Goal: Information Seeking & Learning: Learn about a topic

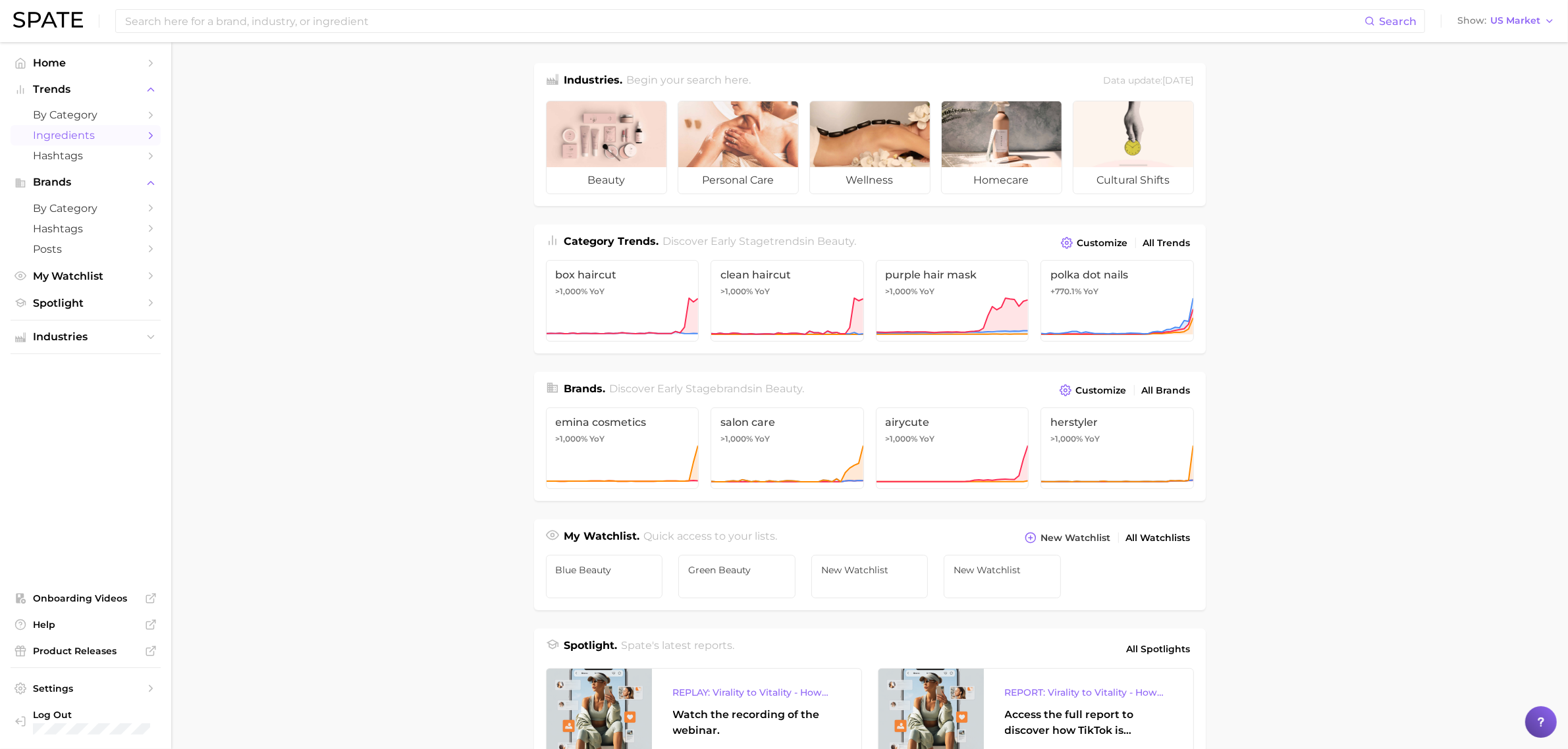
click at [90, 133] on span "Ingredients" at bounding box center [85, 134] width 105 height 12
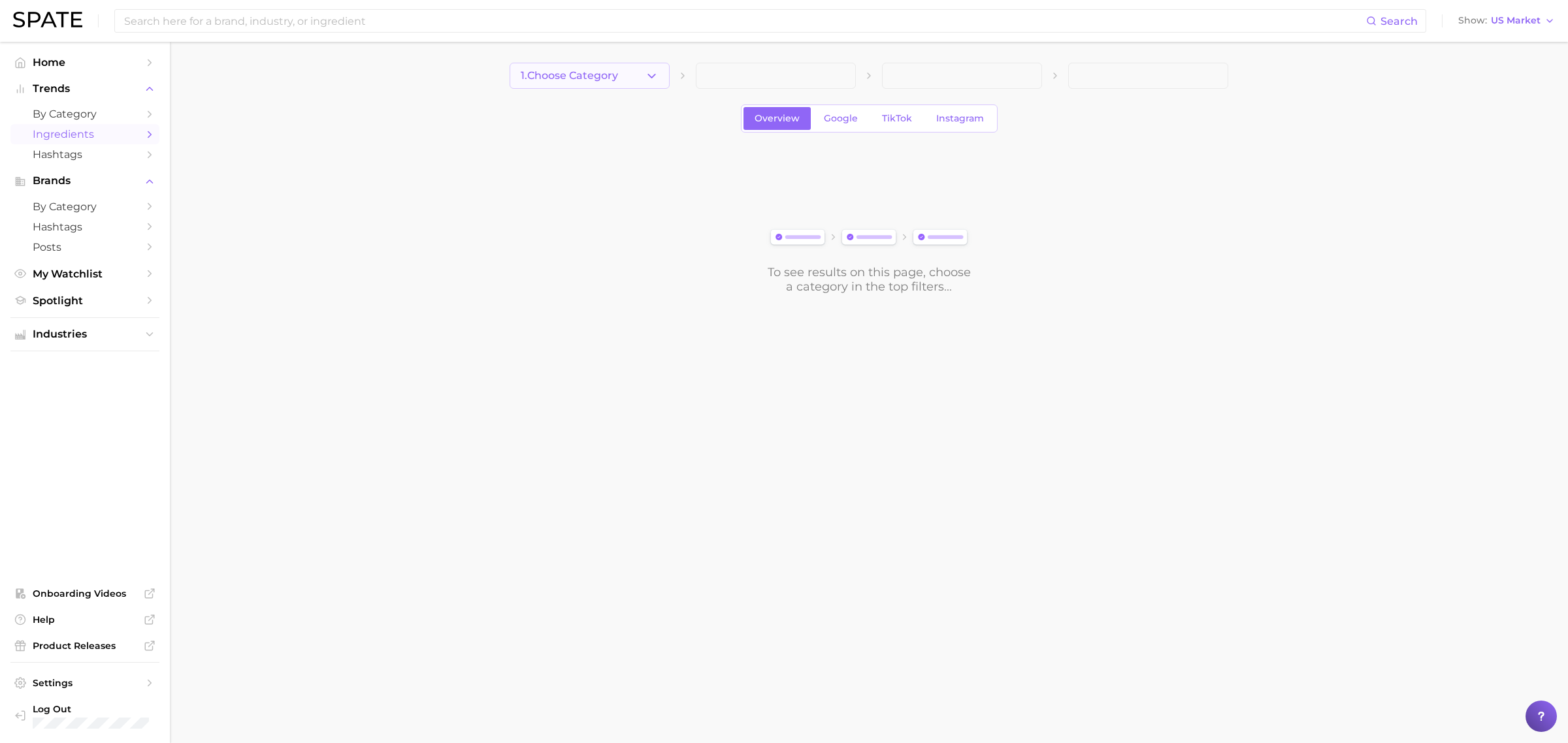
click at [659, 80] on button "1. Choose Category" at bounding box center [589, 76] width 160 height 26
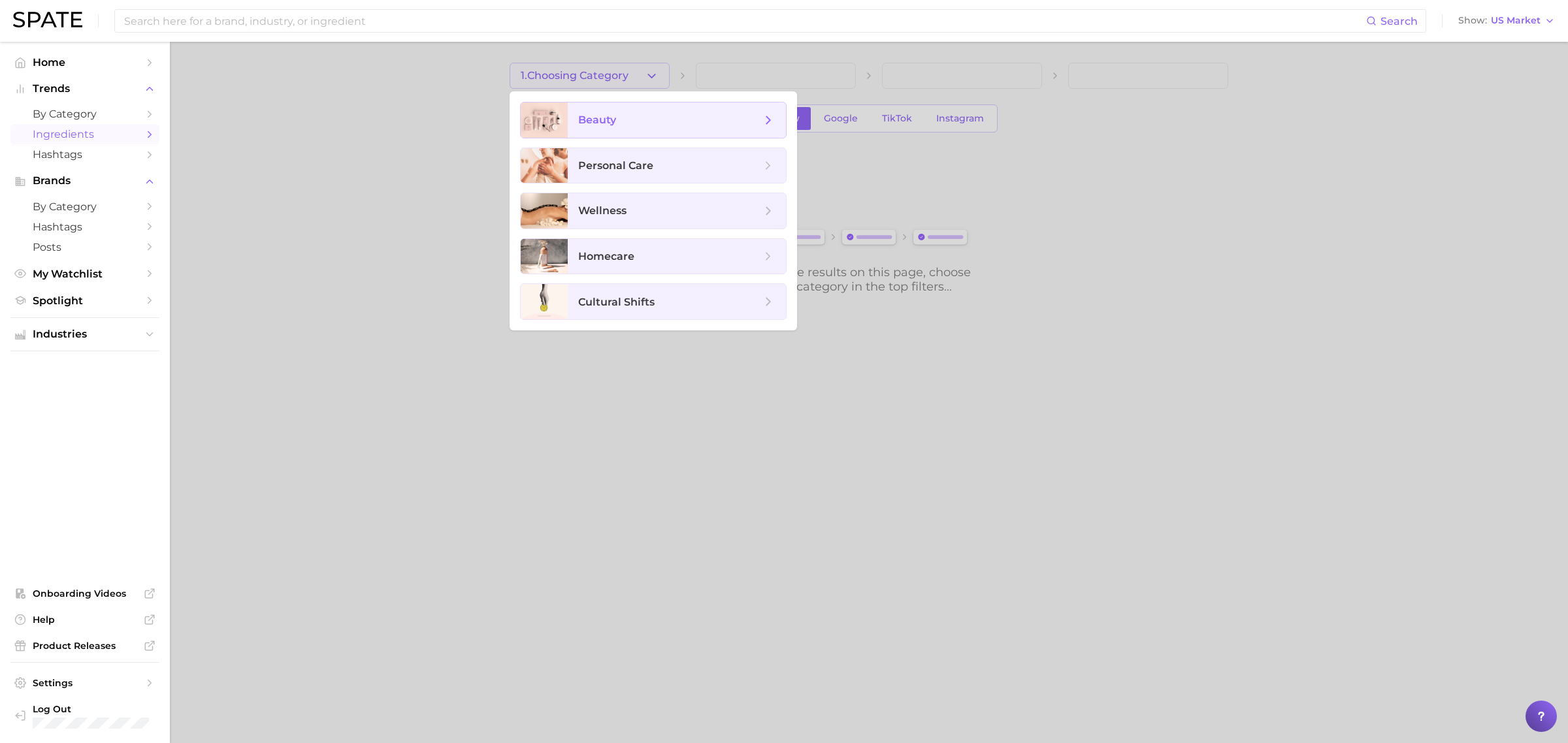
click at [769, 113] on icon at bounding box center [768, 119] width 14 height 14
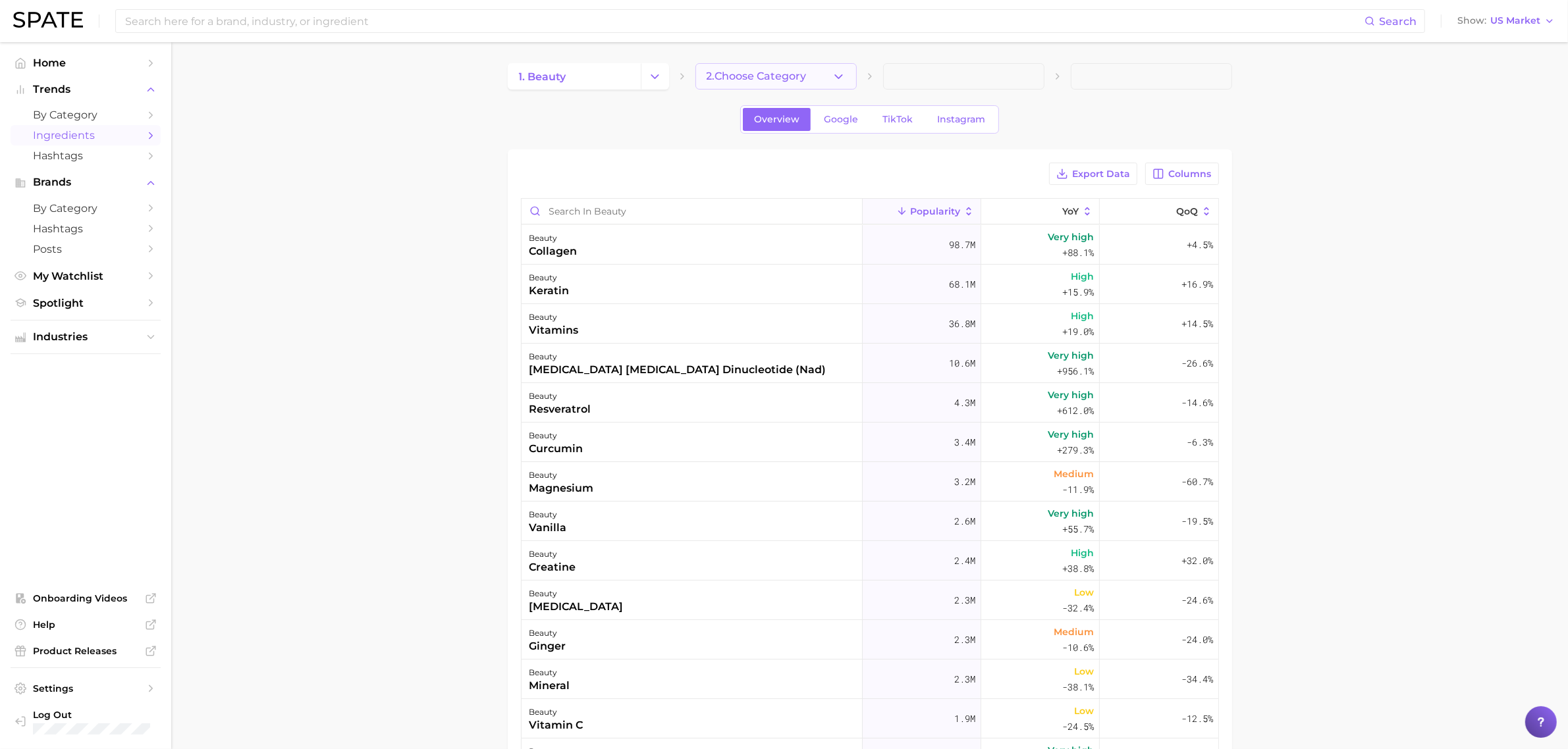
click at [834, 73] on icon "button" at bounding box center [838, 77] width 14 height 14
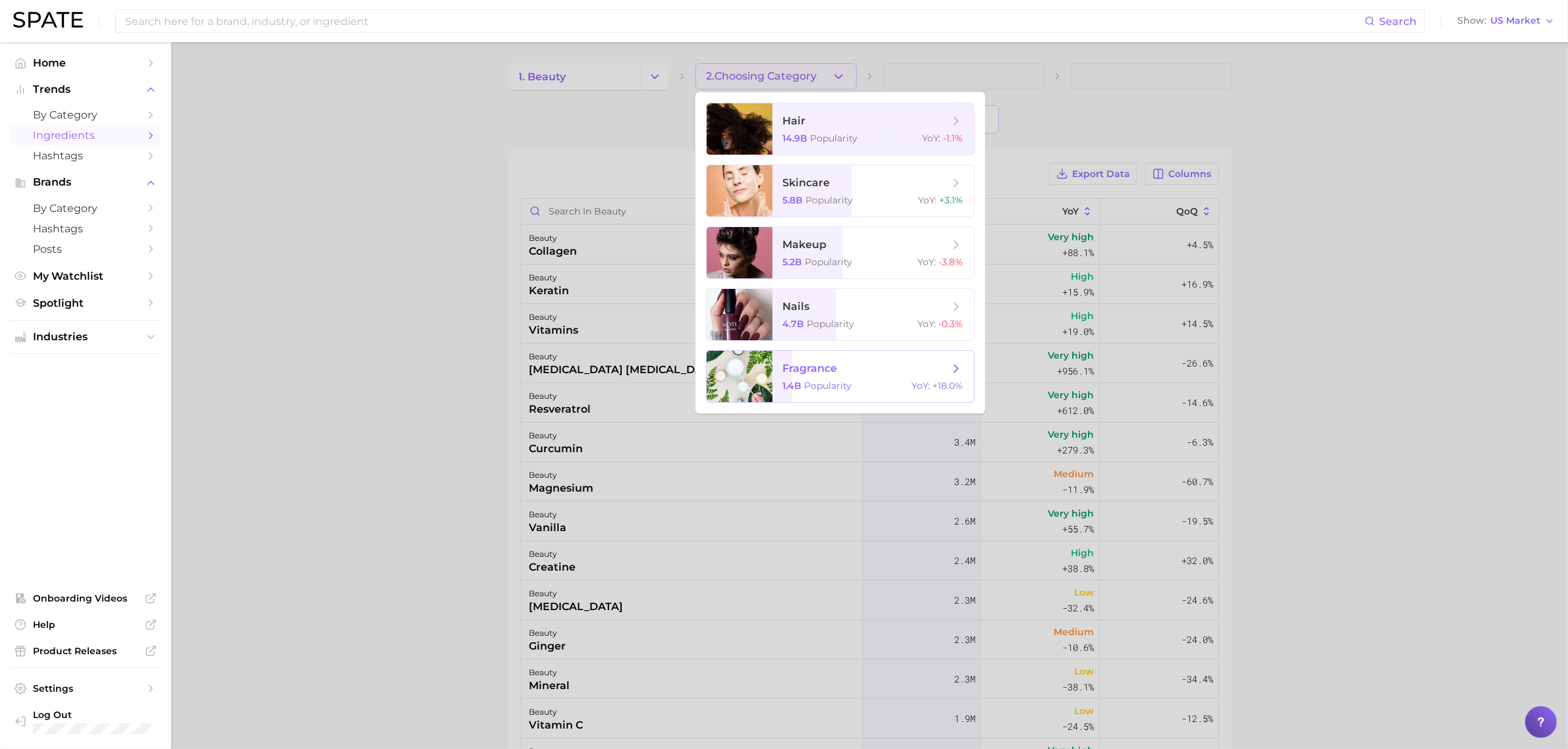
click at [892, 367] on span "fragrance" at bounding box center [866, 368] width 166 height 14
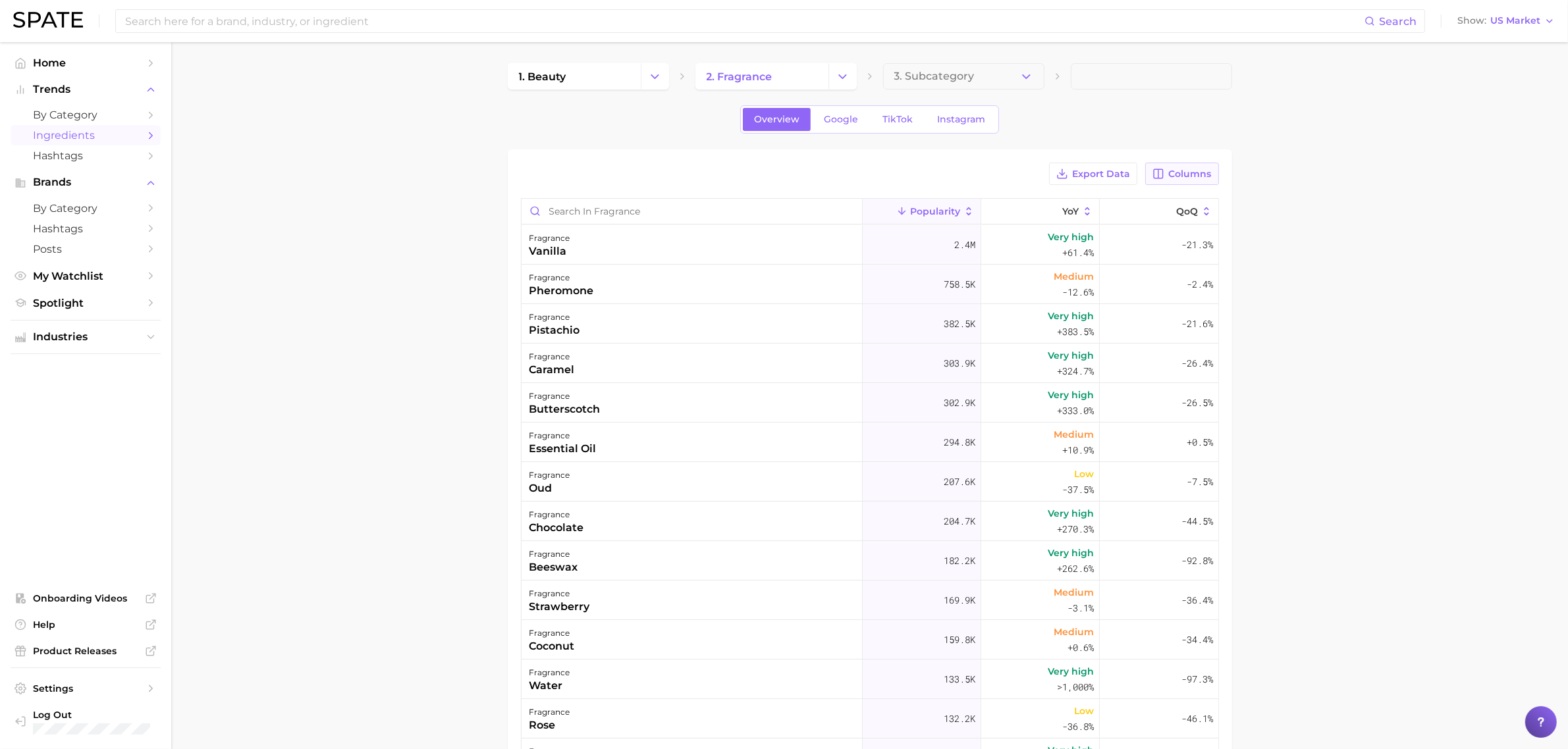
click at [1181, 173] on span "Columns" at bounding box center [1190, 174] width 43 height 11
click at [1050, 241] on span "Increase YoY" at bounding box center [1069, 243] width 67 height 11
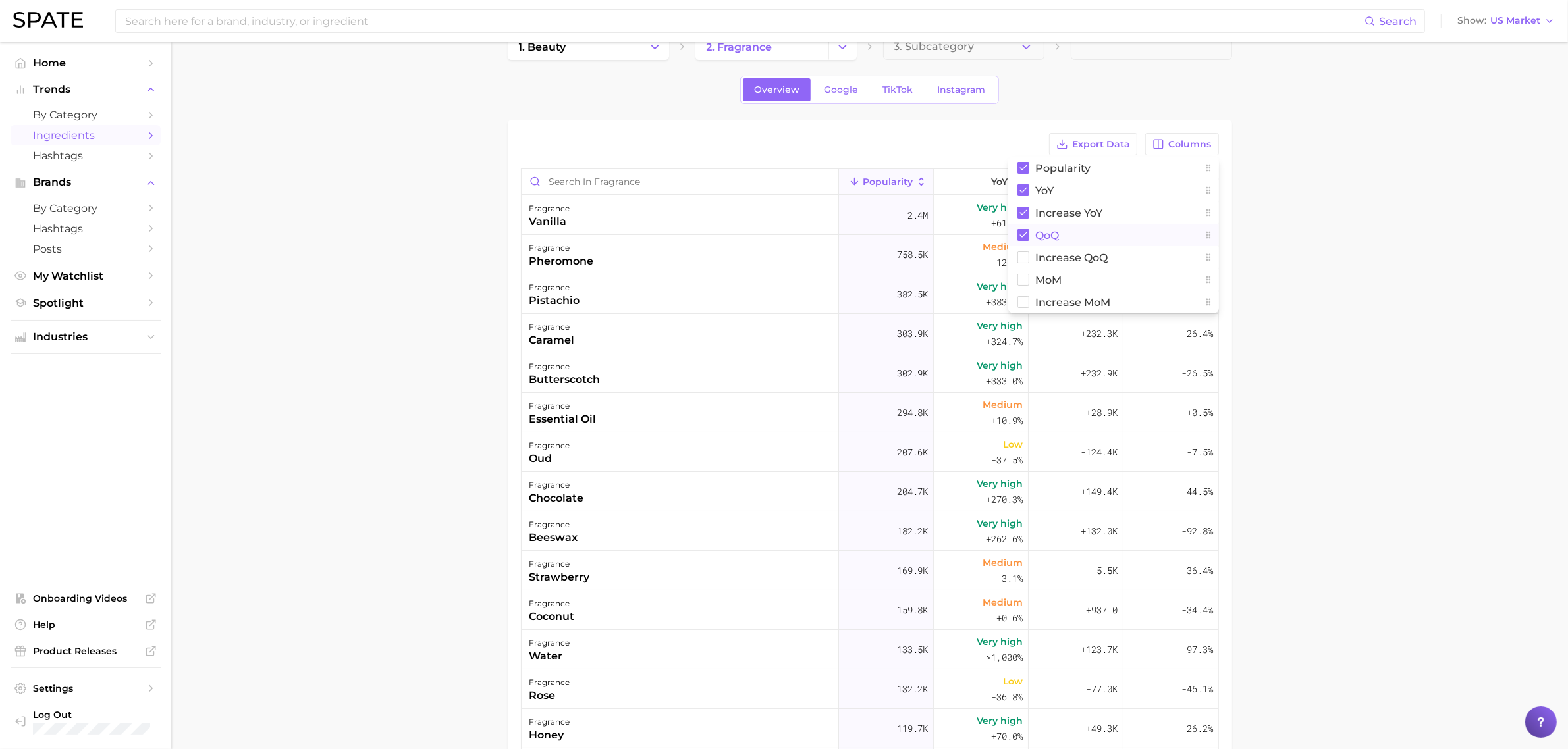
scroll to position [82, 0]
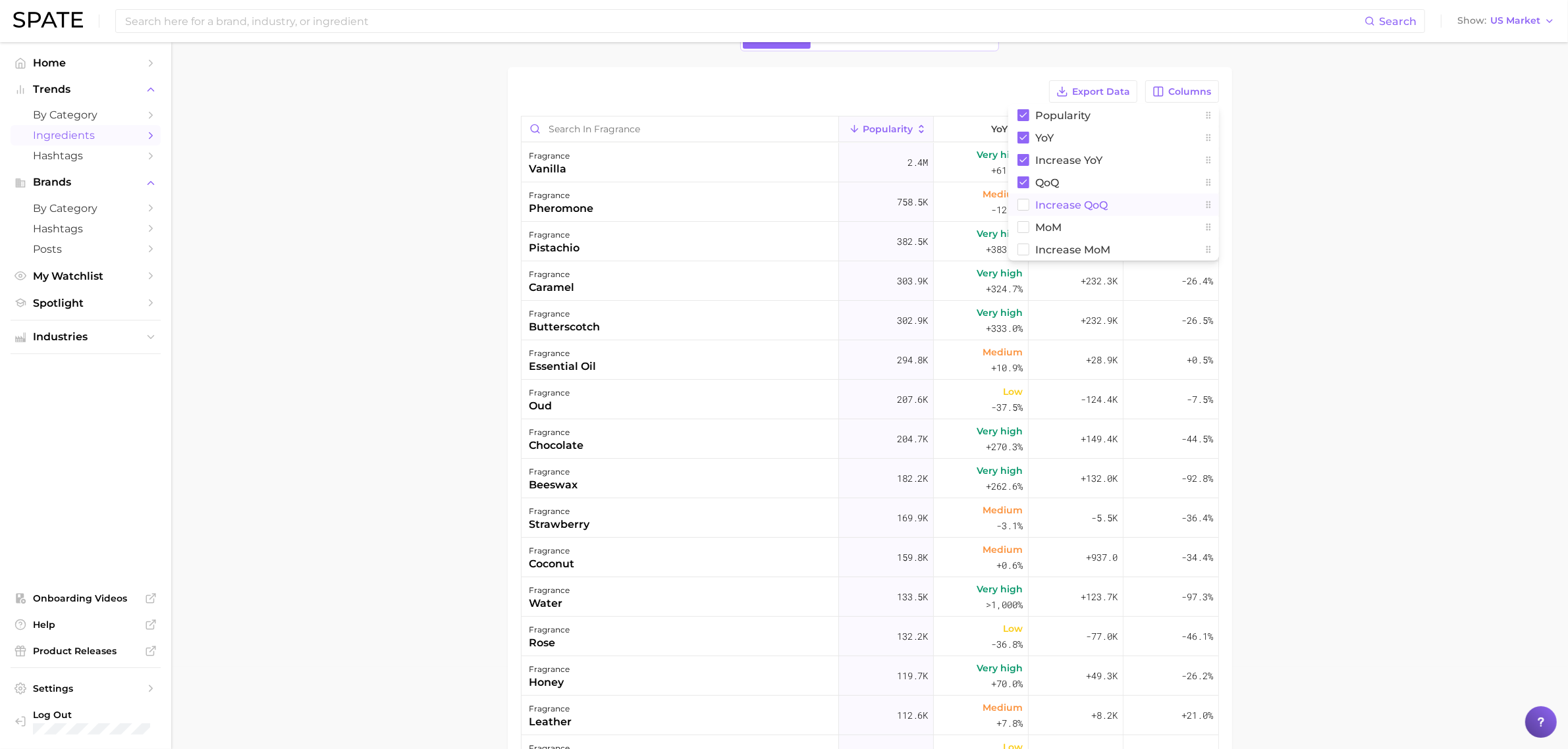
click at [1072, 208] on span "Increase QoQ" at bounding box center [1072, 205] width 73 height 11
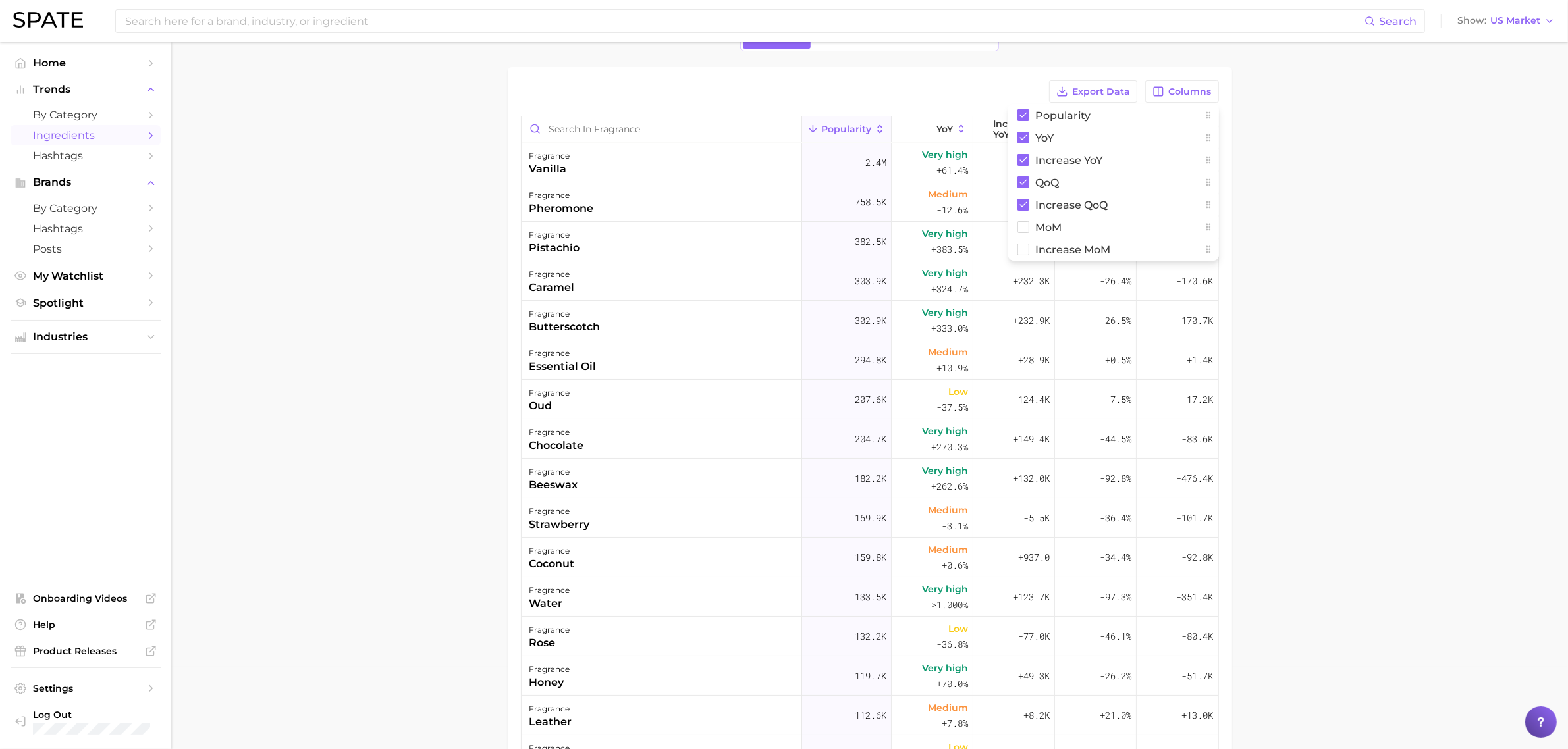
click at [1323, 212] on main "1. beauty 2. fragrance 3. Subcategory Overview Google TikTok Instagram Export D…" at bounding box center [870, 452] width 1397 height 984
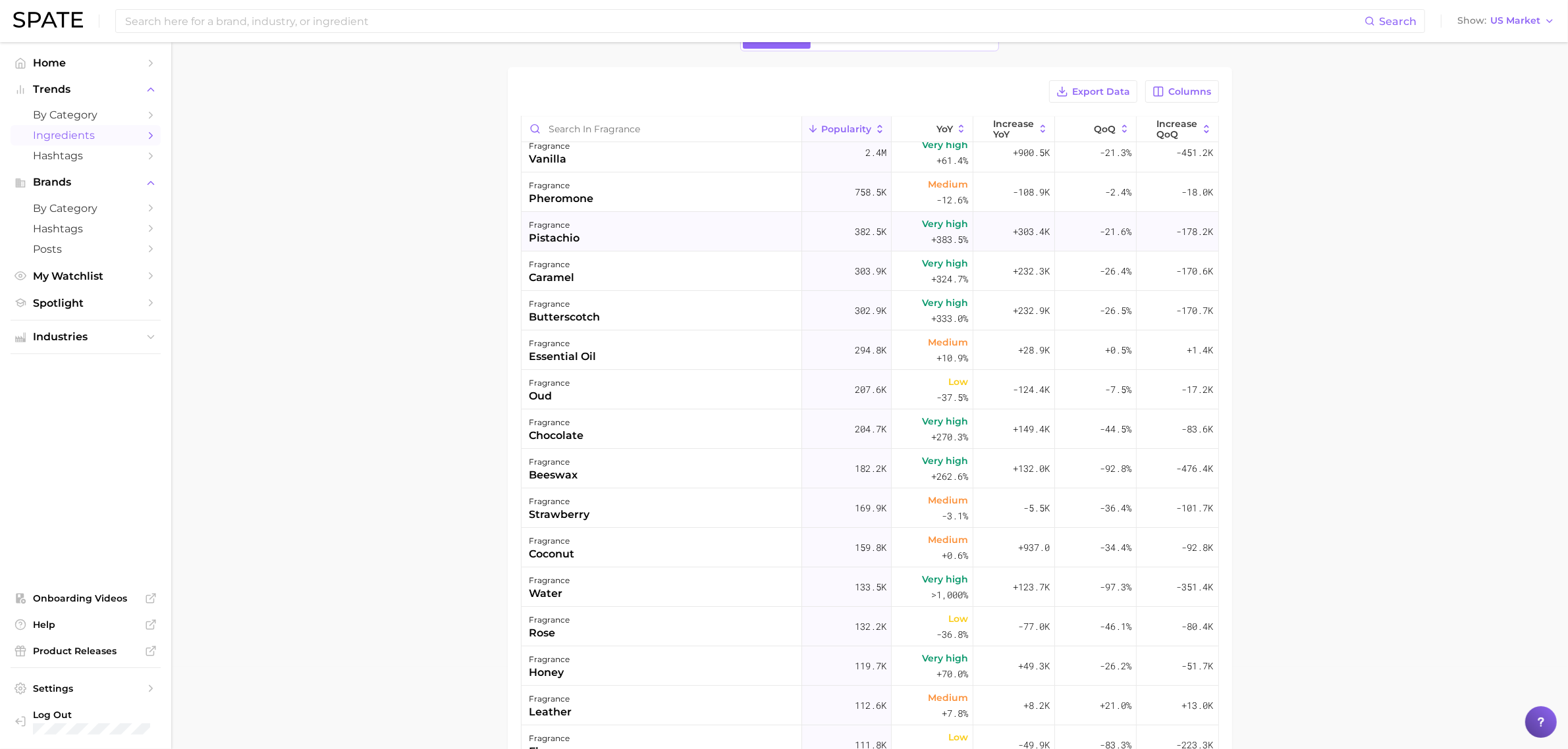
scroll to position [0, 0]
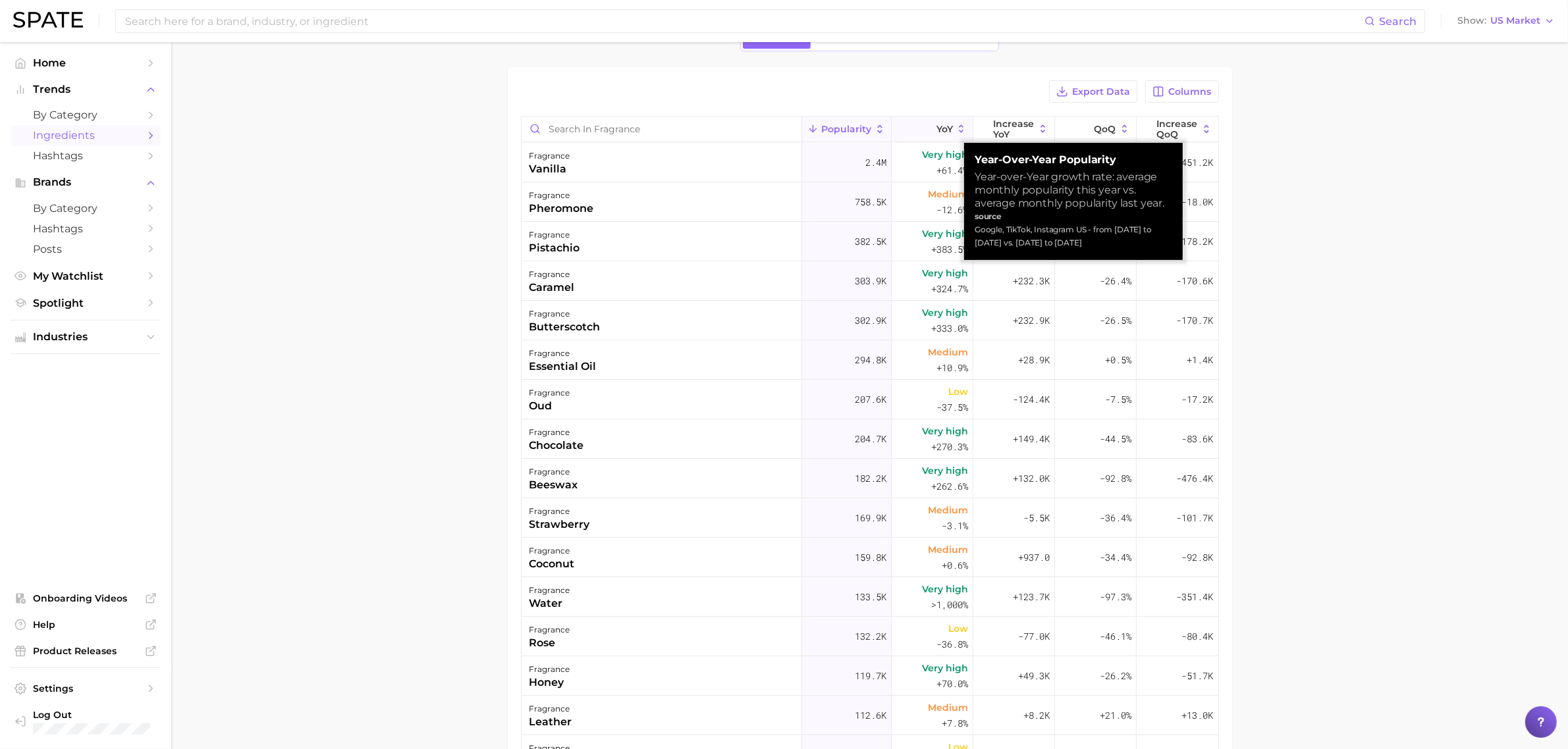
click at [937, 125] on span "YoY" at bounding box center [944, 129] width 16 height 10
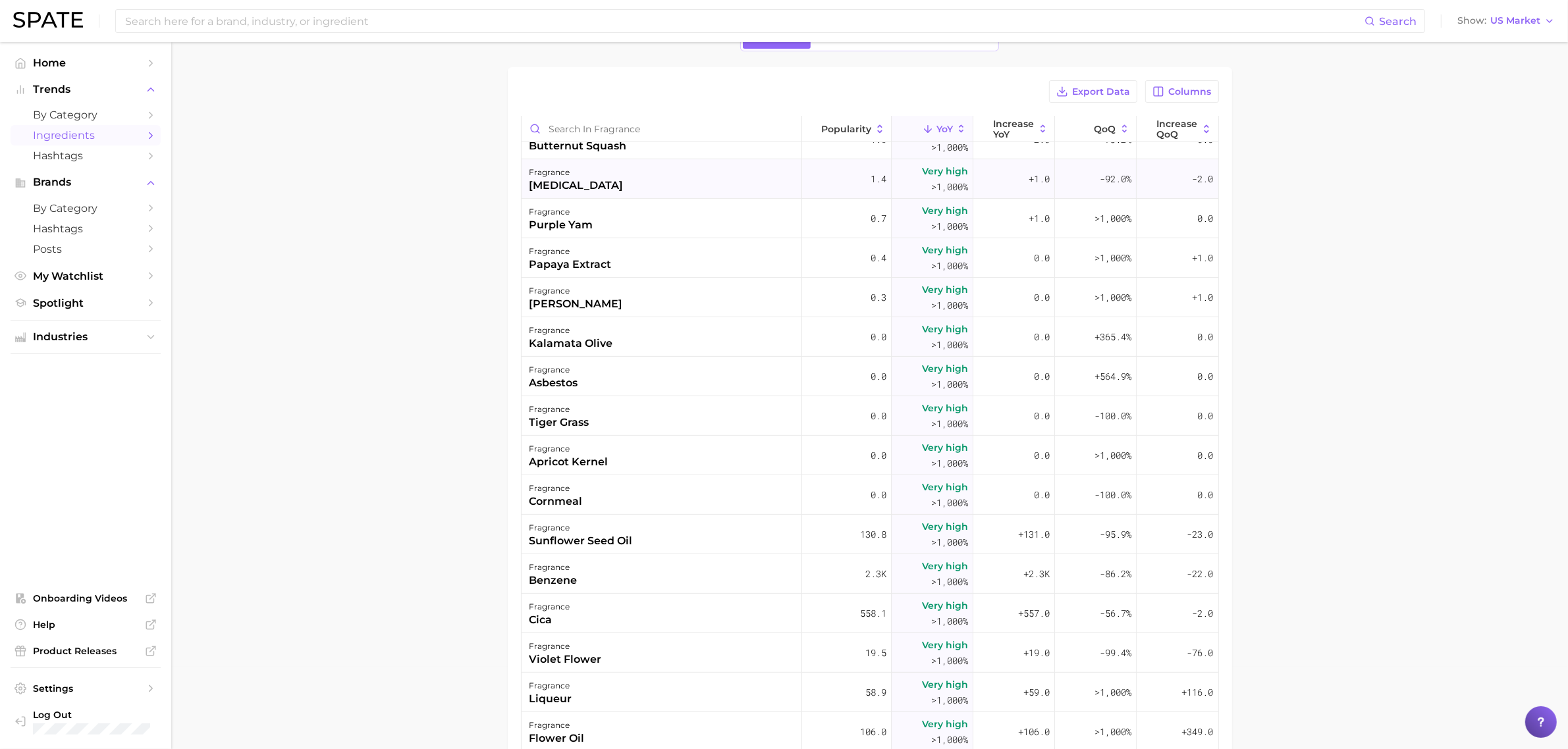
scroll to position [740, 0]
